Goal: Communication & Community: Answer question/provide support

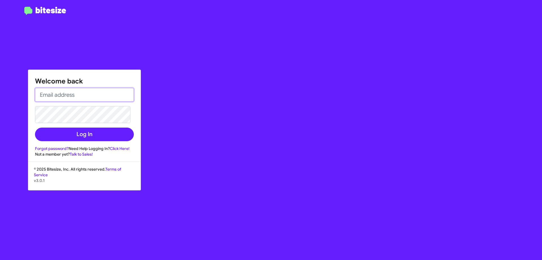
type input "[EMAIL_ADDRESS][DOMAIN_NAME]"
click at [103, 124] on form "[EMAIL_ADDRESS][DOMAIN_NAME] Log In" at bounding box center [84, 114] width 99 height 53
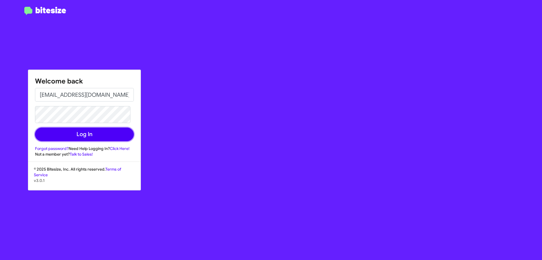
click at [92, 134] on button "Log In" at bounding box center [84, 134] width 99 height 14
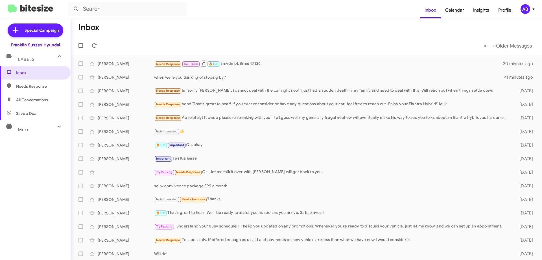
click at [257, 64] on div "Needs Response Call Them 🔥 Hot 3mvdmbb8rm647136" at bounding box center [329, 63] width 350 height 7
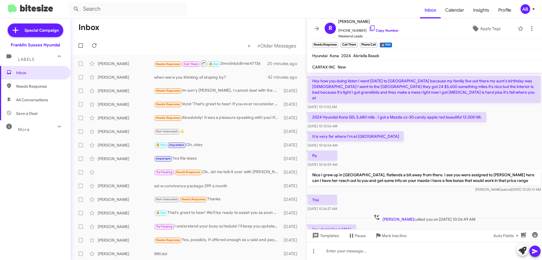
scroll to position [51, 0]
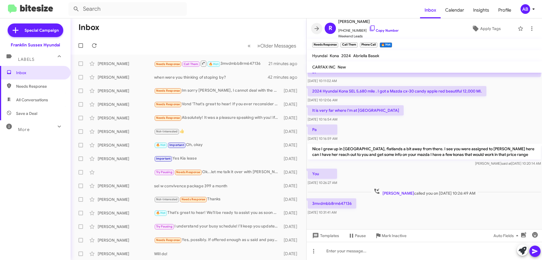
click at [314, 27] on icon at bounding box center [317, 28] width 7 height 7
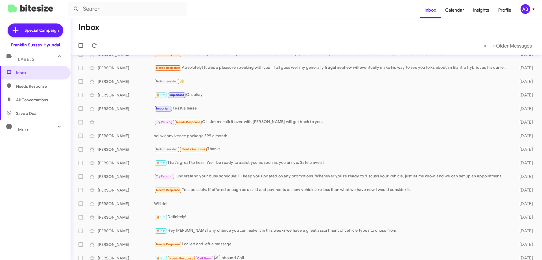
scroll to position [40, 0]
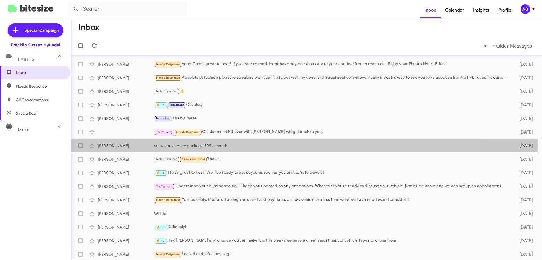
click at [222, 144] on div "sel w convivence package 399 a month" at bounding box center [332, 146] width 357 height 6
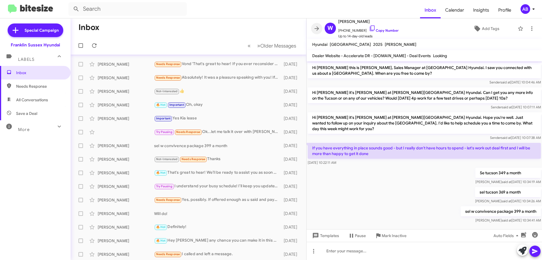
click at [316, 27] on icon at bounding box center [317, 28] width 7 height 7
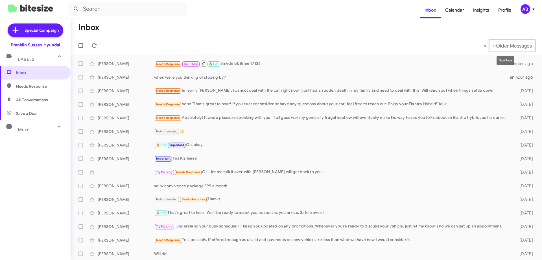
click at [496, 47] on span "Older Messages" at bounding box center [514, 46] width 36 height 6
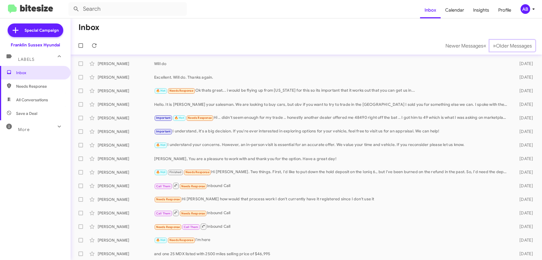
scroll to position [68, 0]
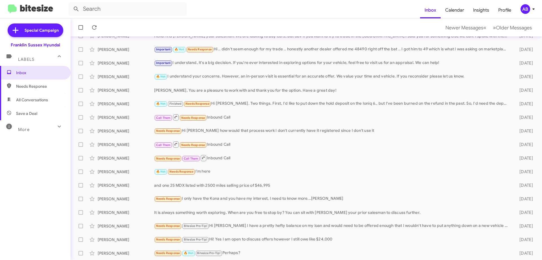
click at [344, 233] on span "[PERSON_NAME] Needs Response Bitesize Pro-Tip! Hi! Yes I am open to discuss off…" at bounding box center [307, 240] width 472 height 14
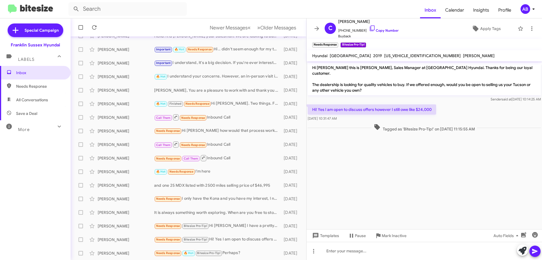
click at [319, 31] on icon at bounding box center [317, 28] width 7 height 7
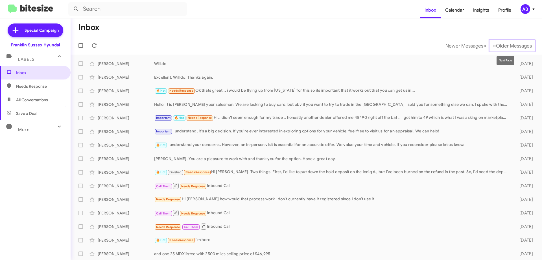
click at [505, 43] on span "Older Messages" at bounding box center [514, 46] width 36 height 6
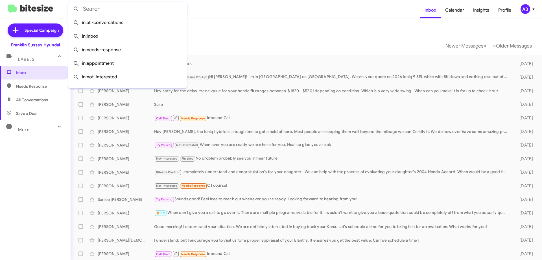
click at [138, 7] on input "text" at bounding box center [127, 9] width 119 height 14
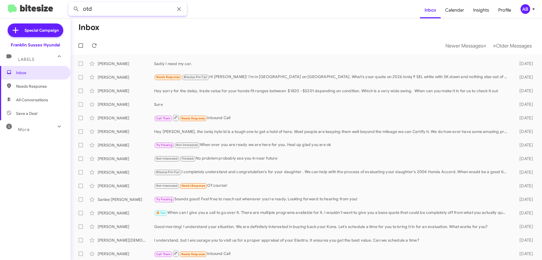
type input "otd"
click at [71, 3] on button at bounding box center [76, 8] width 11 height 11
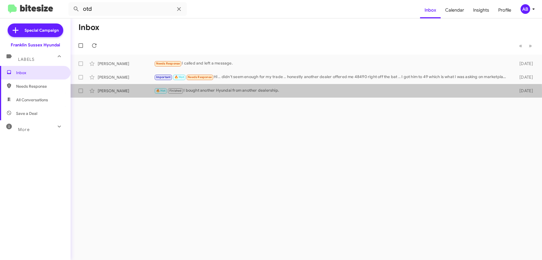
click at [247, 93] on div "🔥 Hot Finished I bought another Hyundai from another dealership." at bounding box center [332, 90] width 357 height 6
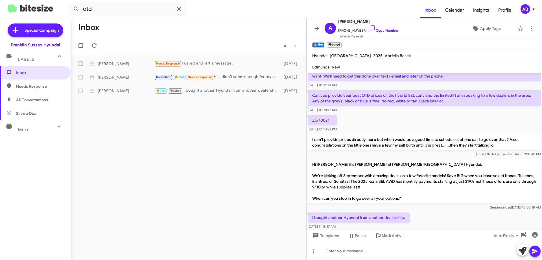
scroll to position [29, 0]
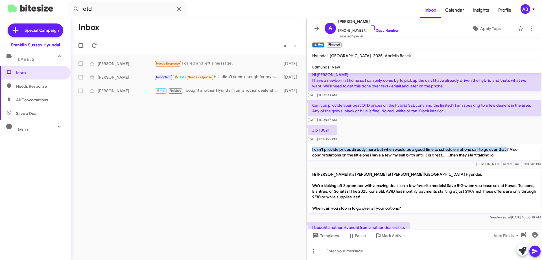
drag, startPoint x: 509, startPoint y: 153, endPoint x: 309, endPoint y: 151, distance: 199.8
click at [309, 151] on p "I can't provide prices directly, here but when would be a good time to schedule…" at bounding box center [424, 152] width 233 height 16
copy p "I can't provide prices directly, here but when would be a good time to schedule…"
click at [318, 26] on icon at bounding box center [317, 28] width 7 height 7
